Goal: Navigation & Orientation: Go to known website

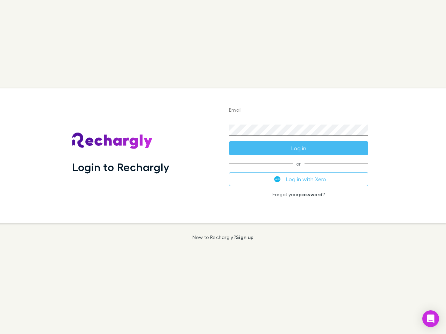
click at [223, 167] on div "Login to Rechargly" at bounding box center [144, 155] width 157 height 135
click at [298, 111] on input "Email" at bounding box center [298, 110] width 139 height 11
click at [298, 148] on button "Log in" at bounding box center [298, 148] width 139 height 14
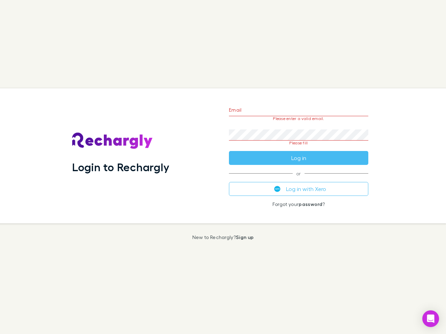
click at [298, 179] on div "Email Please enter a valid email. Password Please fill Log in or Log in with Xe…" at bounding box center [298, 155] width 150 height 135
click at [430, 319] on icon "Open Intercom Messenger" at bounding box center [430, 319] width 7 height 8
